Goal: Task Accomplishment & Management: Manage account settings

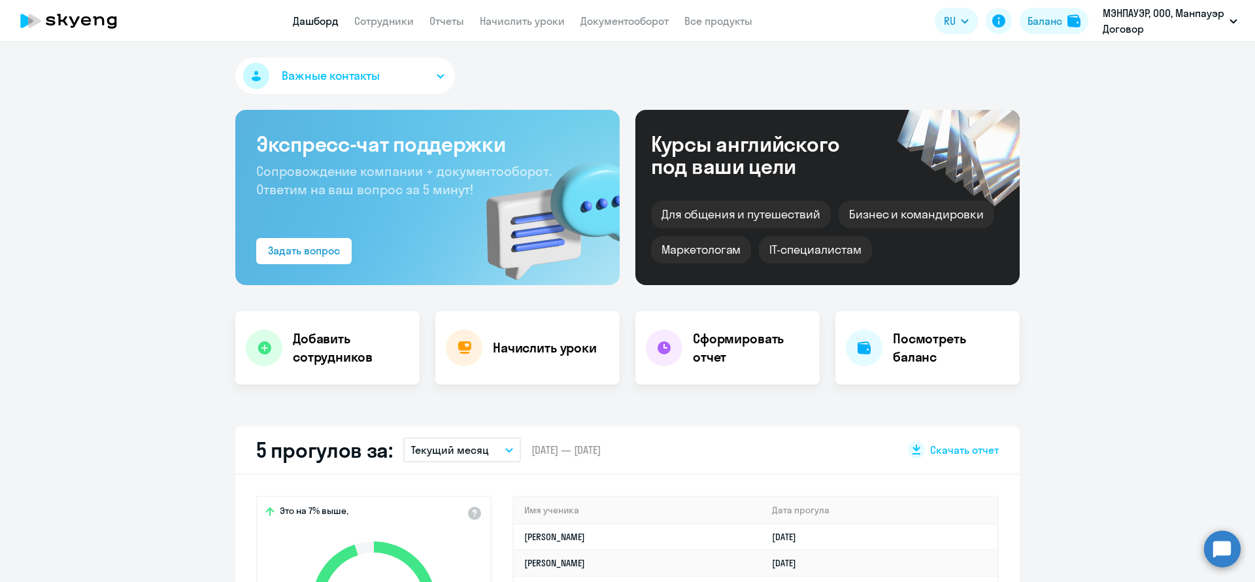
select select "30"
click at [384, 24] on link "Сотрудники" at bounding box center [383, 20] width 59 height 13
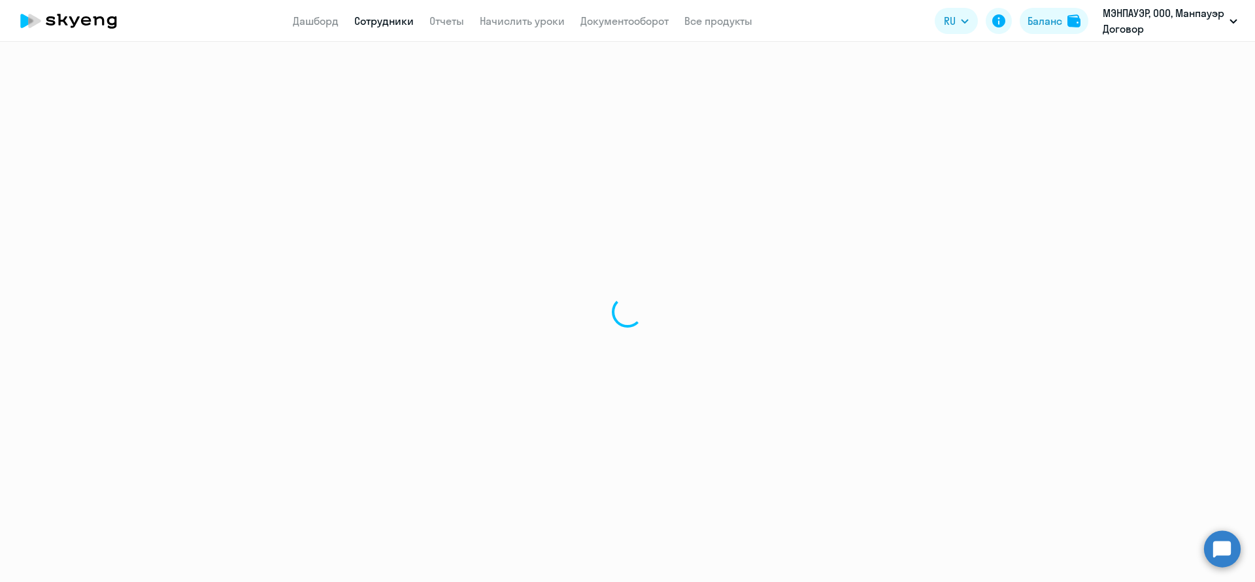
select select "30"
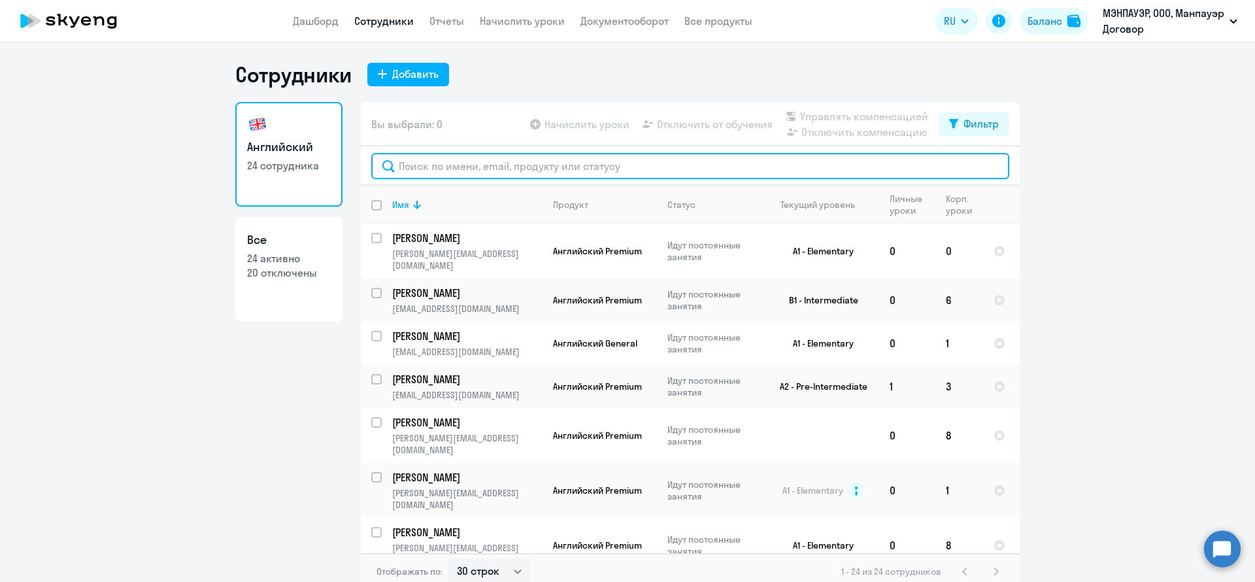
click at [451, 166] on input "text" at bounding box center [690, 166] width 638 height 26
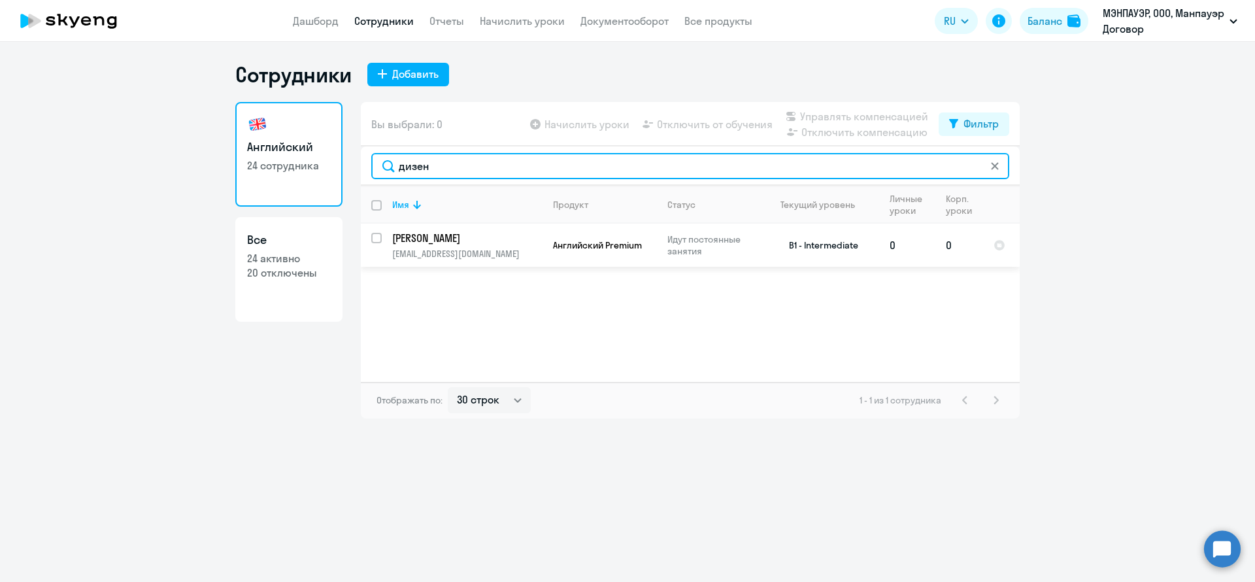
type input "дизен"
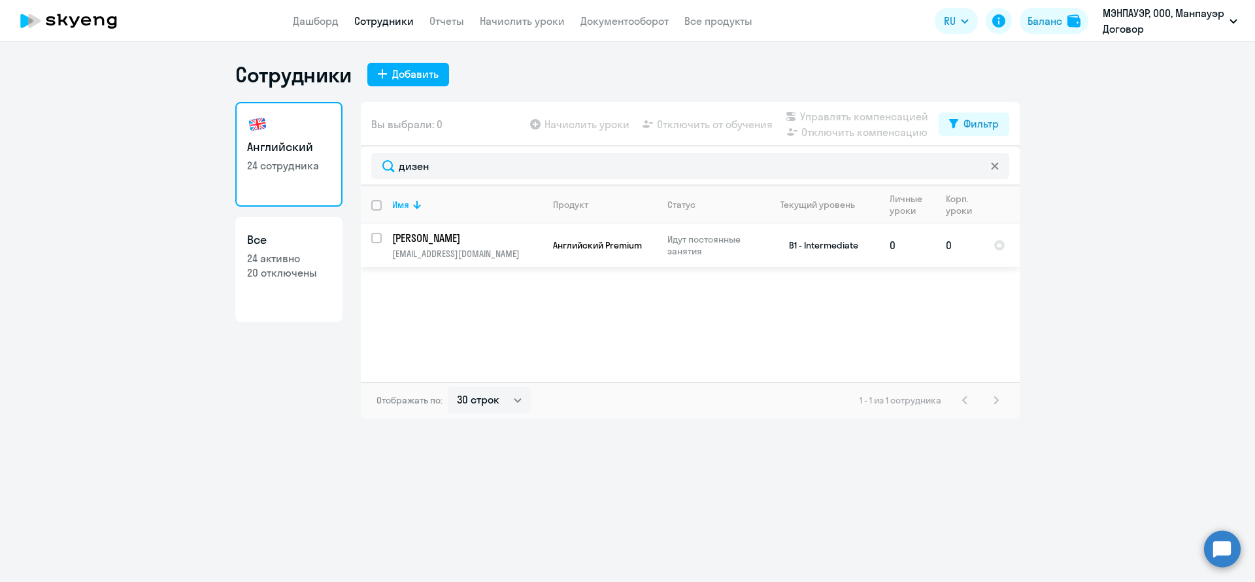
click at [376, 237] on input "select row 39373650" at bounding box center [384, 246] width 26 height 26
checkbox input "true"
click at [711, 129] on span "Отключить от обучения" at bounding box center [715, 124] width 116 height 16
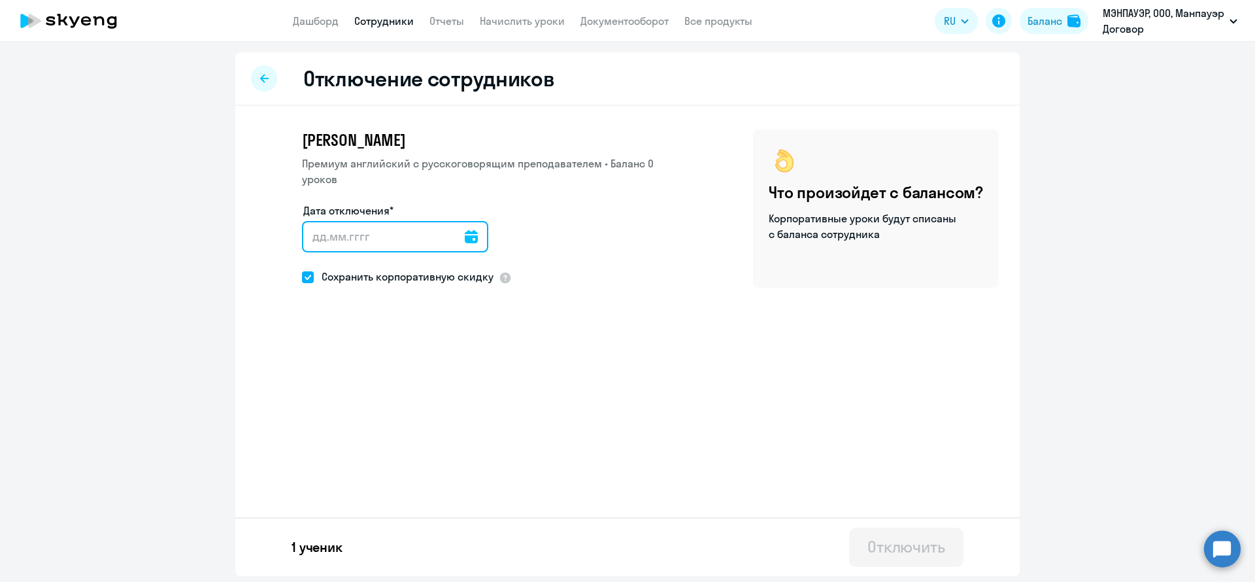
click at [389, 226] on input "Дата отключения*" at bounding box center [395, 236] width 186 height 31
click at [465, 238] on icon at bounding box center [471, 236] width 13 height 13
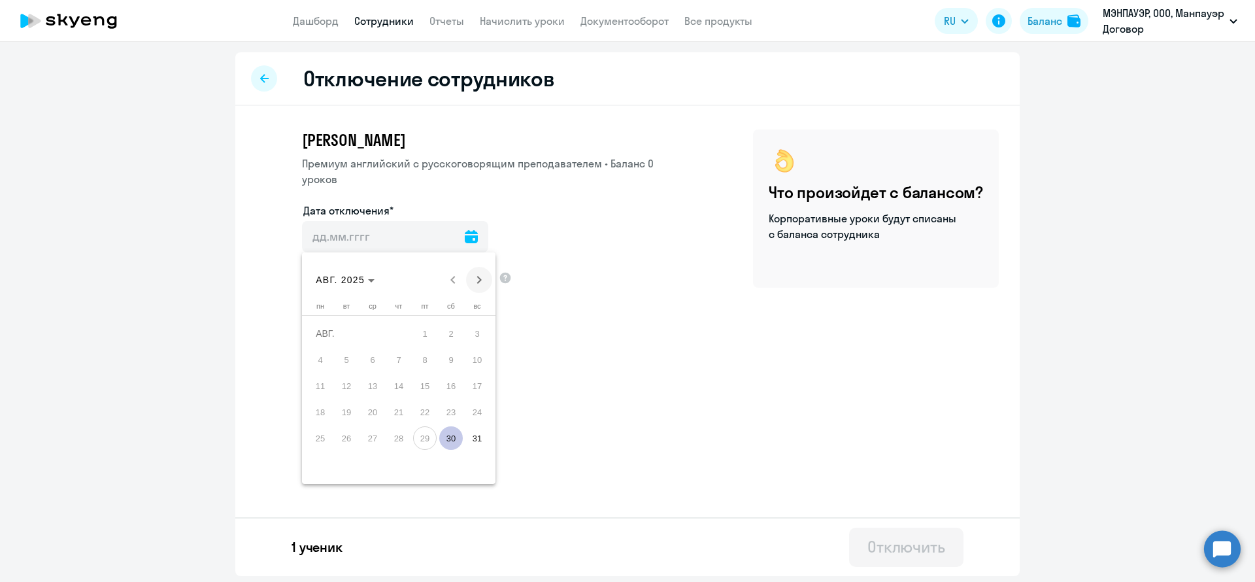
click at [476, 278] on span "Next month" at bounding box center [479, 280] width 26 height 26
click at [354, 357] on span "2" at bounding box center [347, 360] width 24 height 24
type input "[DATE]"
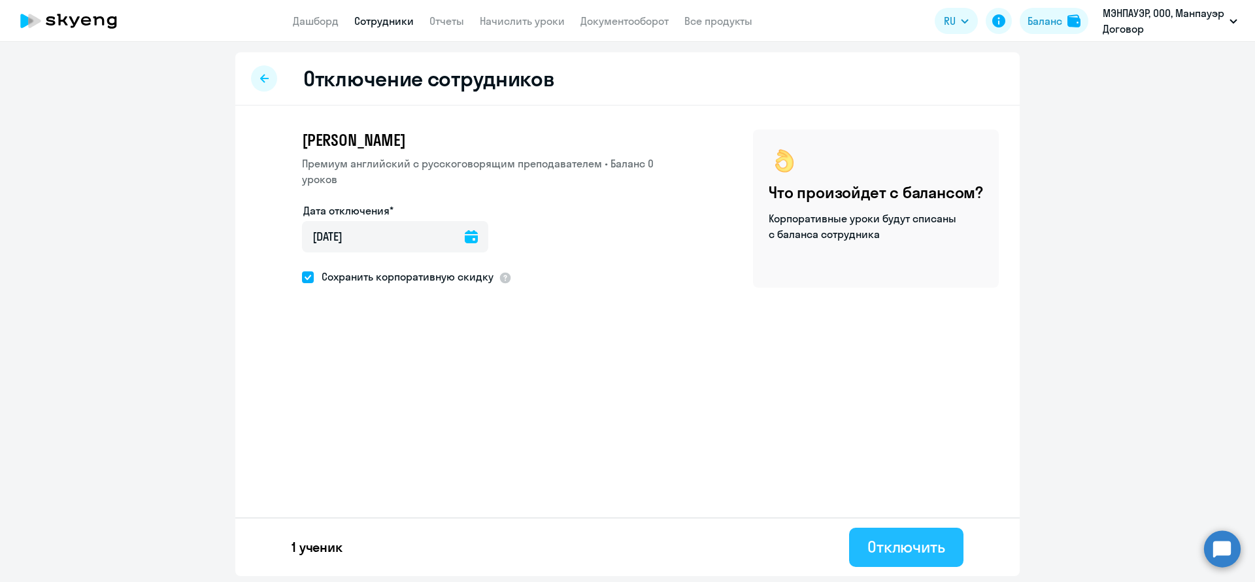
click at [948, 539] on button "Отключить" at bounding box center [906, 546] width 114 height 39
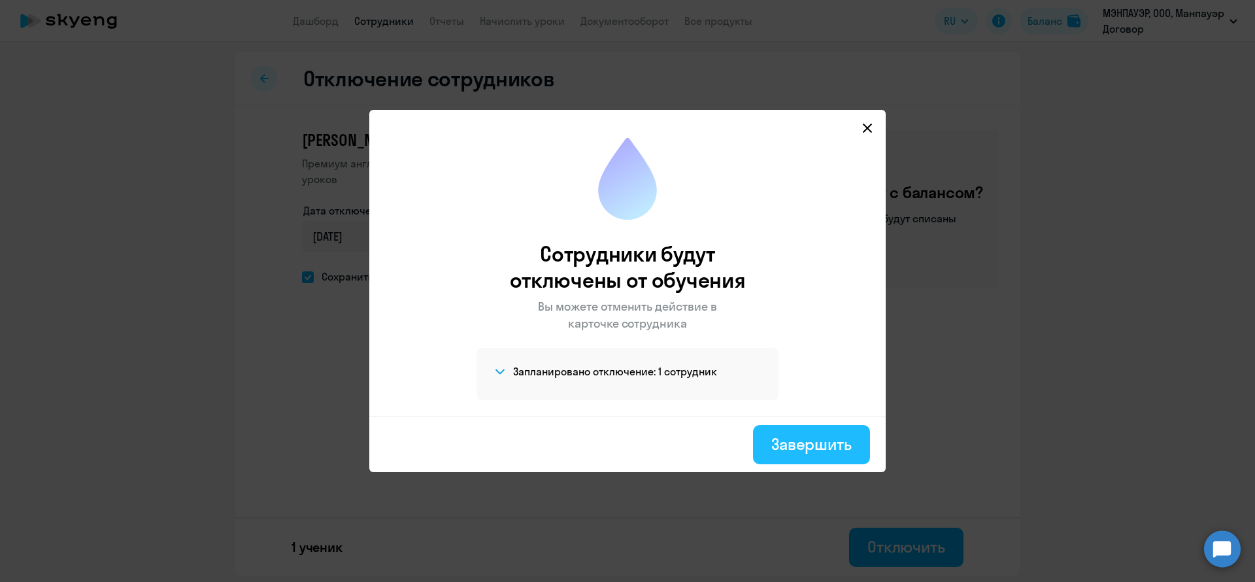
click at [822, 442] on div "Завершить" at bounding box center [811, 443] width 80 height 21
select select "30"
